Goal: Communication & Community: Answer question/provide support

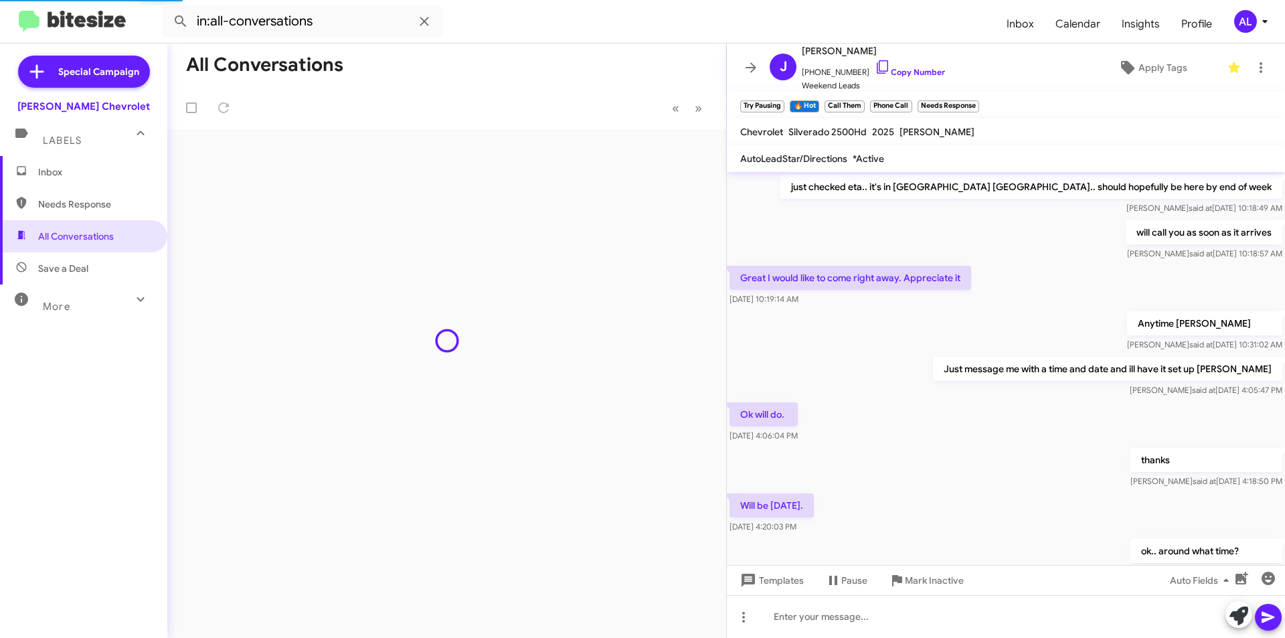
scroll to position [598, 0]
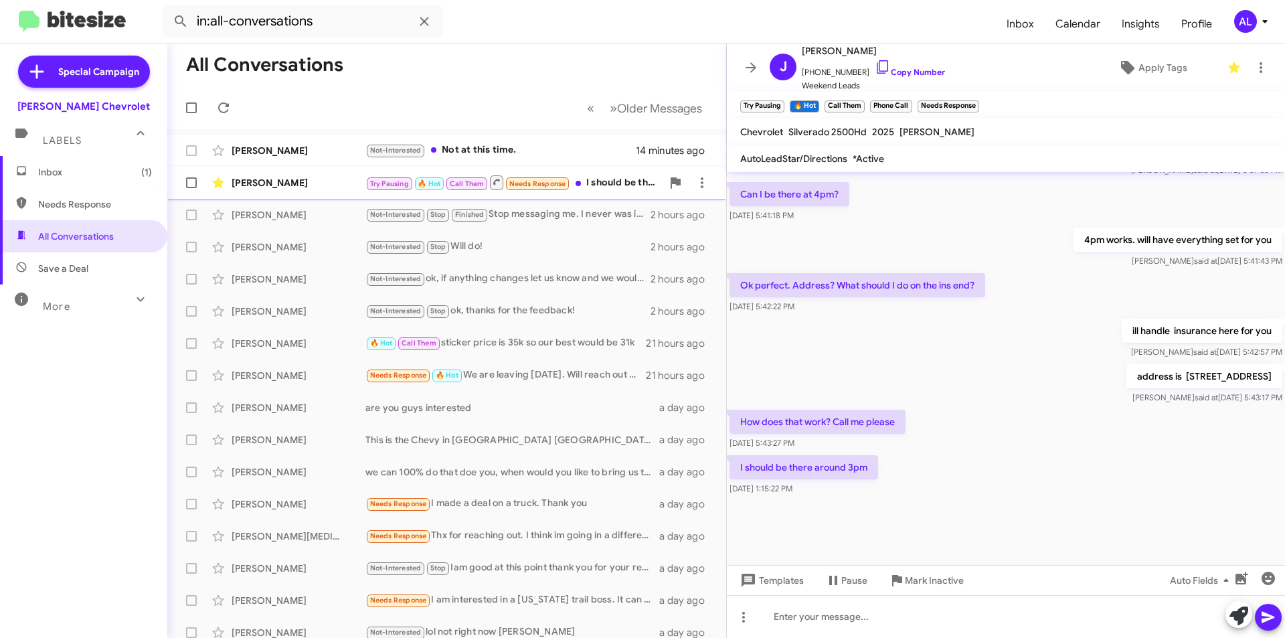
click at [607, 183] on div "Try Pausing 🔥 Hot Call Them Needs Response I should be there around 3pm" at bounding box center [513, 182] width 297 height 17
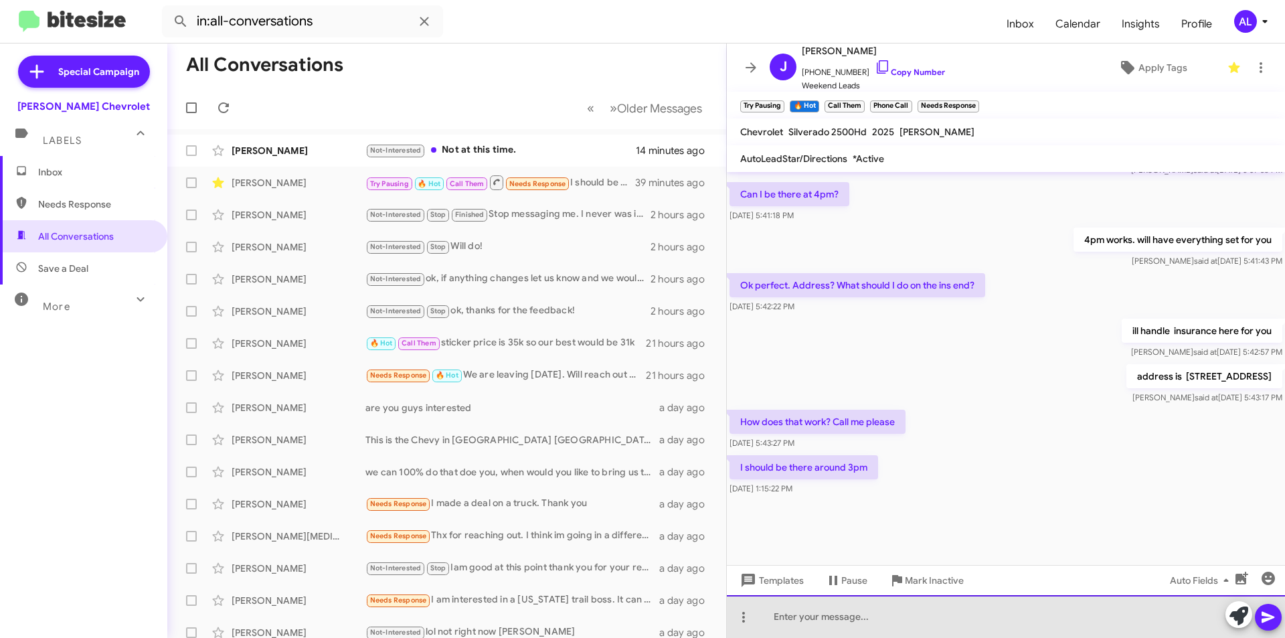
click at [853, 623] on div at bounding box center [1006, 616] width 558 height 43
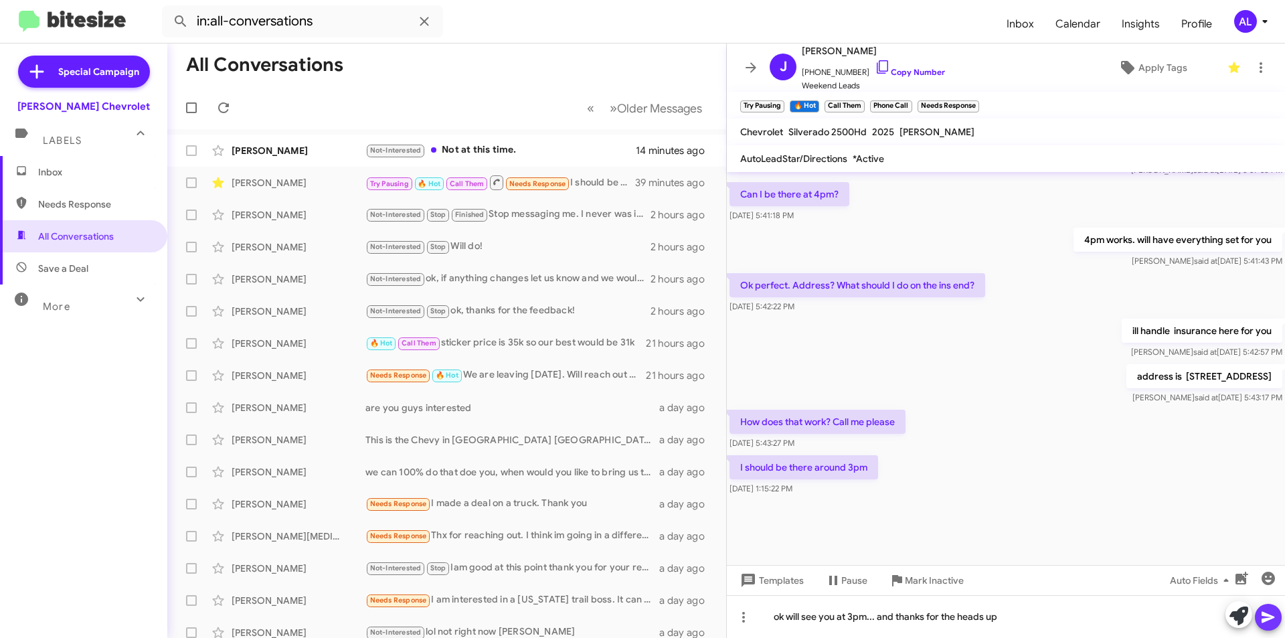
click at [1265, 620] on icon at bounding box center [1268, 617] width 13 height 11
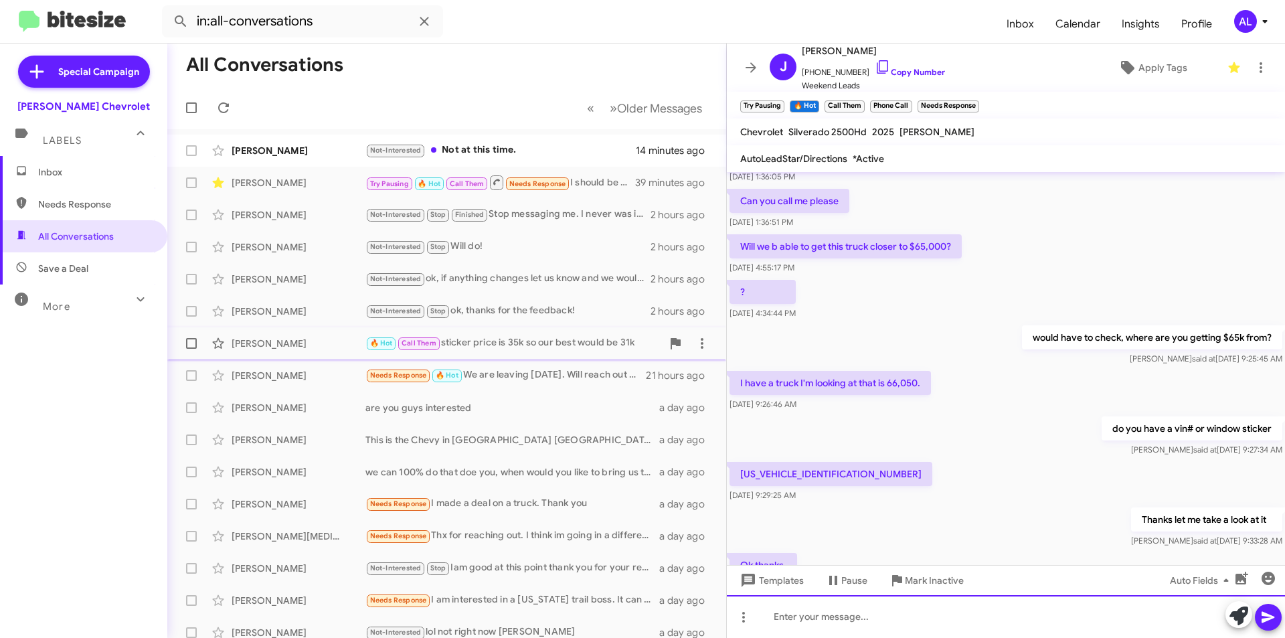
scroll to position [335, 0]
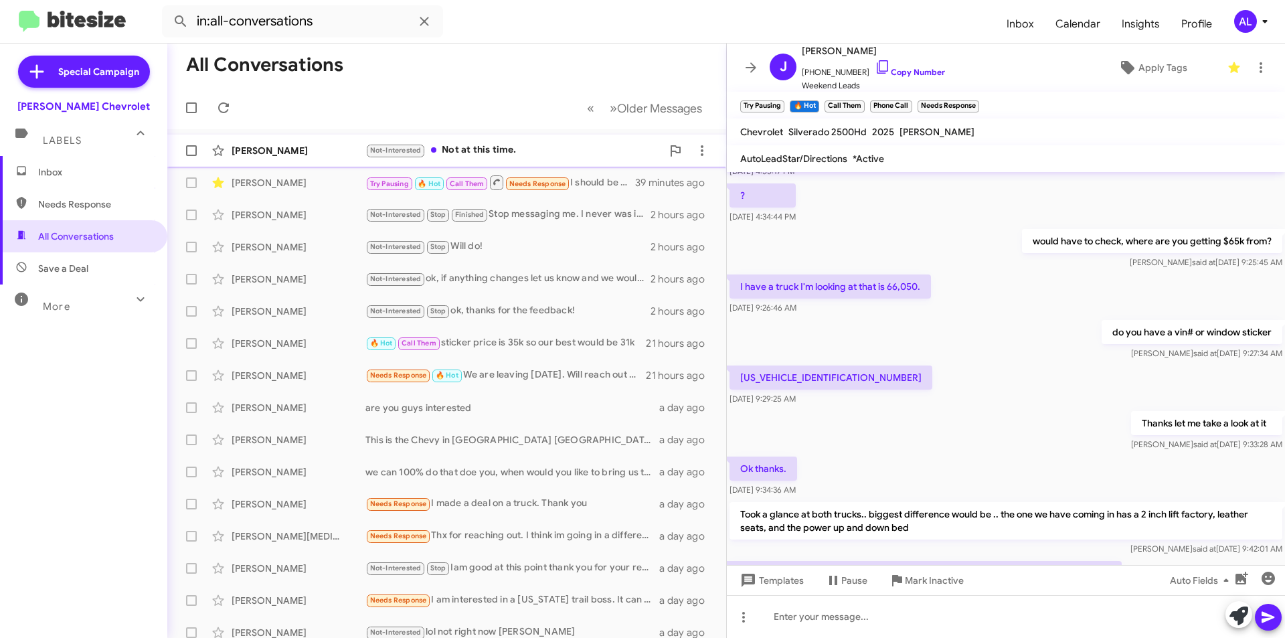
click at [509, 149] on div "Not-Interested Not at this time." at bounding box center [513, 150] width 297 height 15
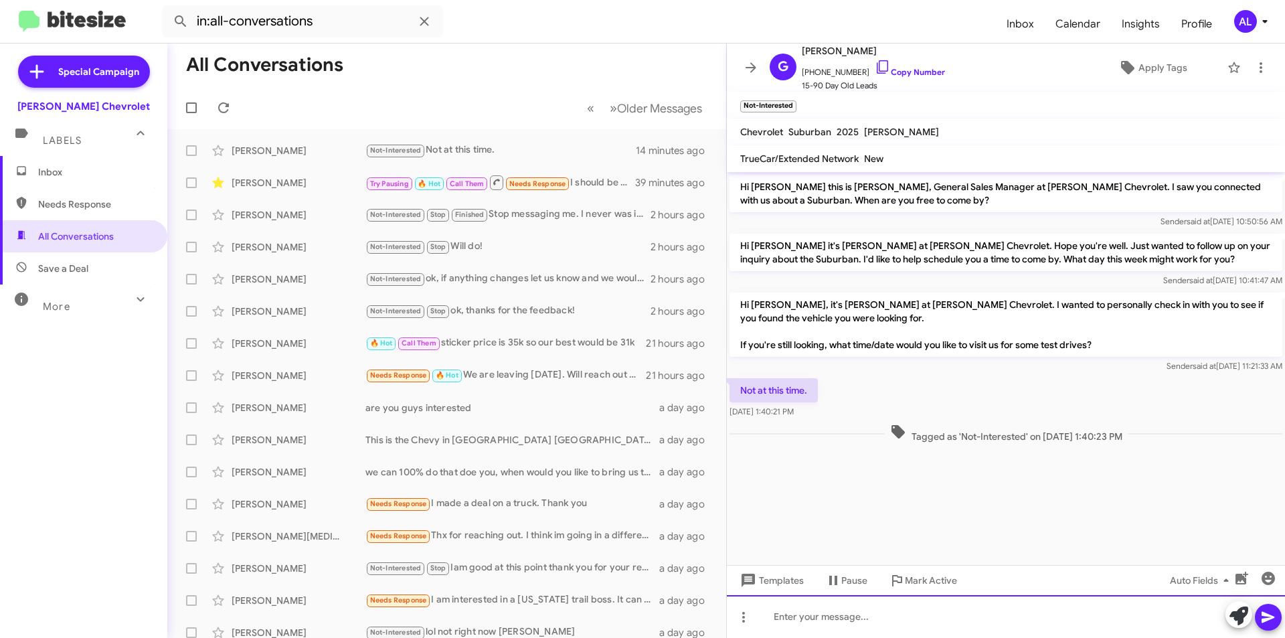
click at [933, 628] on div at bounding box center [1006, 616] width 558 height 43
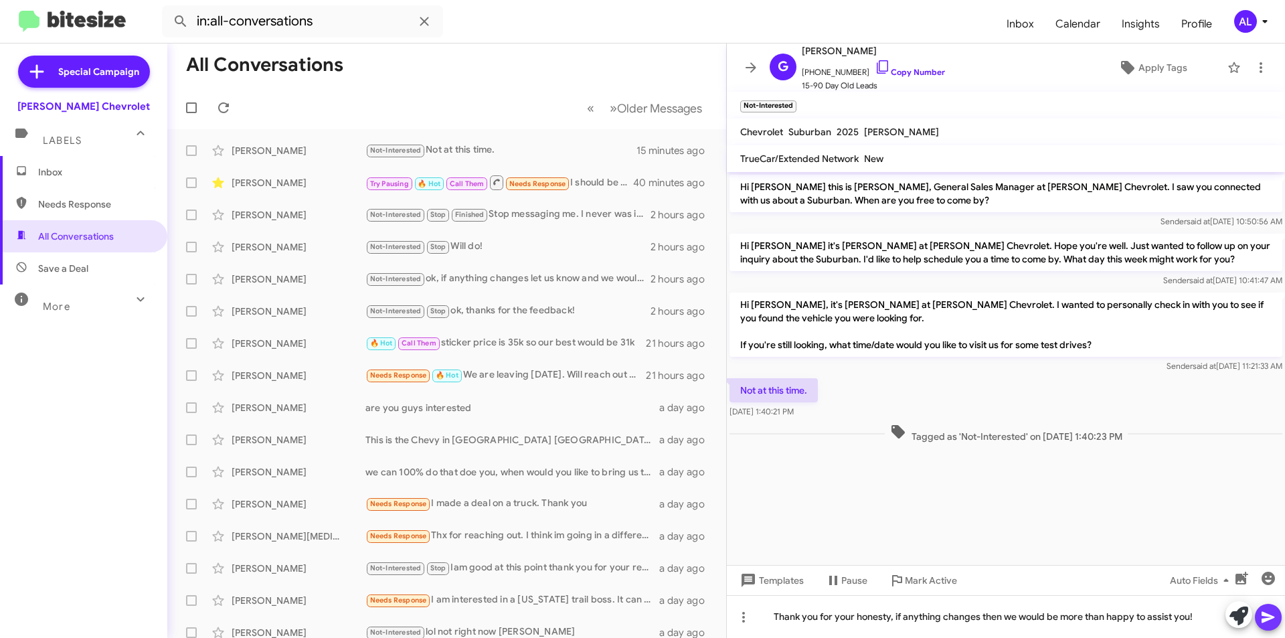
click at [1276, 626] on span at bounding box center [1268, 617] width 16 height 27
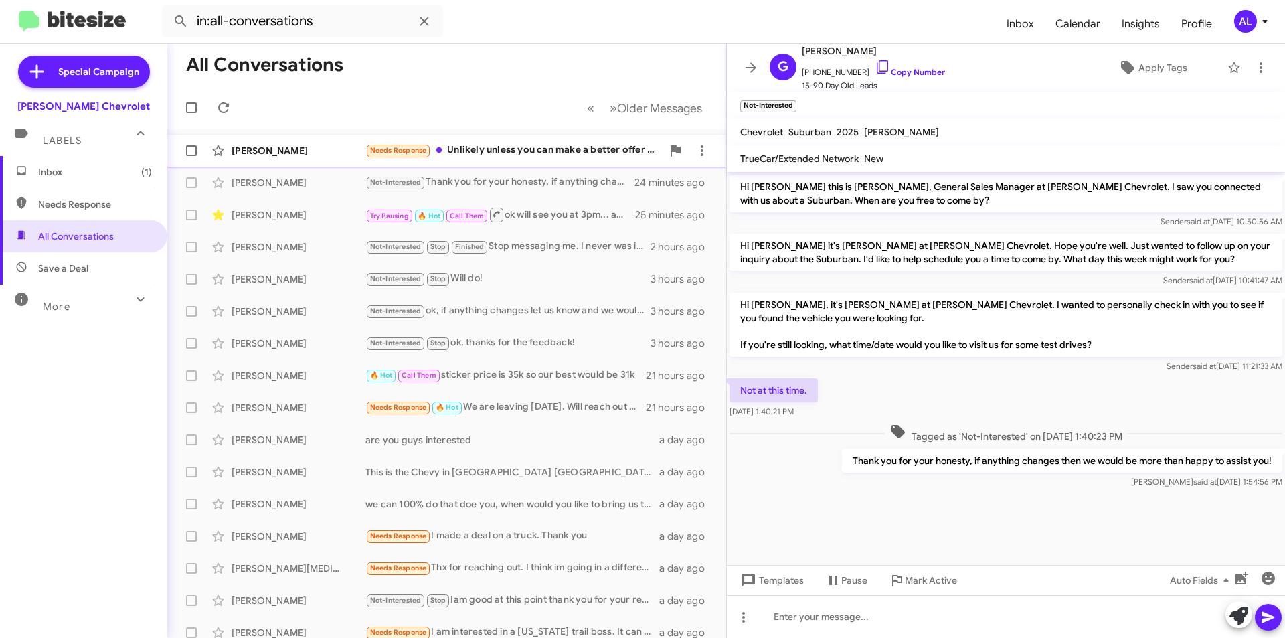
click at [510, 150] on div "Needs Response Unlikely unless you can make a better offer than a NY competitor" at bounding box center [513, 150] width 297 height 15
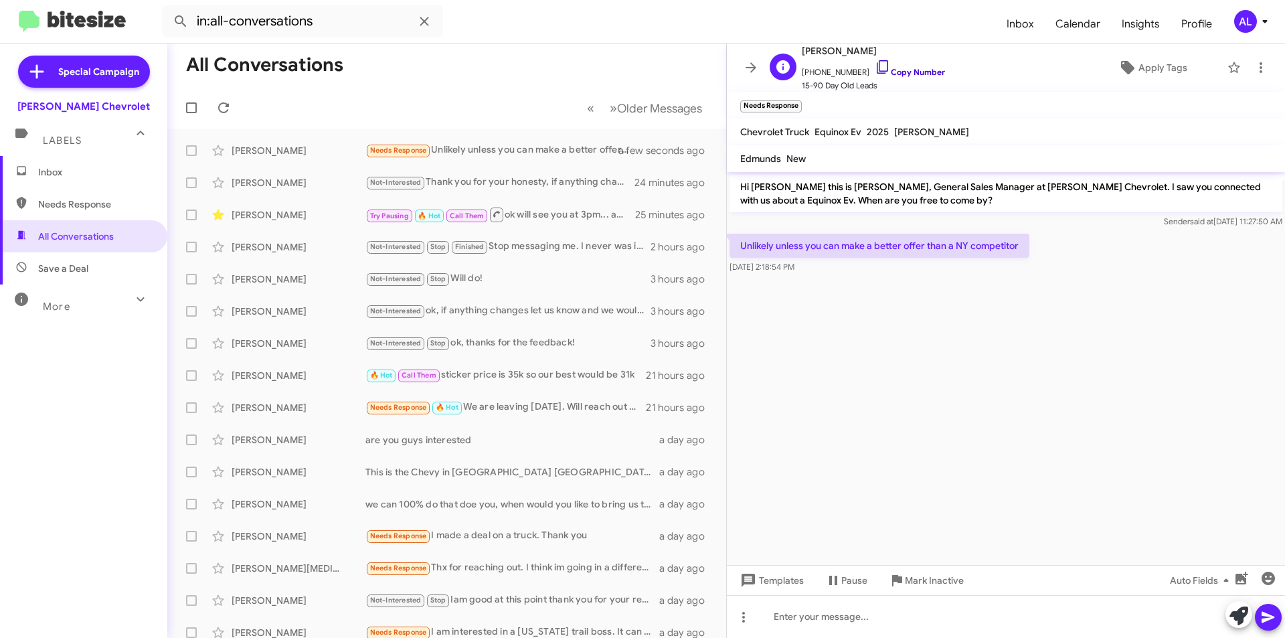
click at [915, 76] on link "Copy Number" at bounding box center [910, 72] width 70 height 10
click at [533, 151] on div "Needs Response Likely going to lease a courtesy vehicle equinox EV" at bounding box center [513, 150] width 297 height 15
